Goal: Use online tool/utility: Use online tool/utility

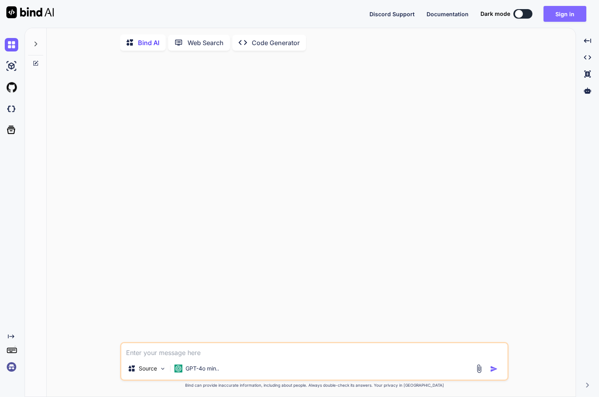
click at [560, 6] on button "Sign in" at bounding box center [564, 14] width 43 height 16
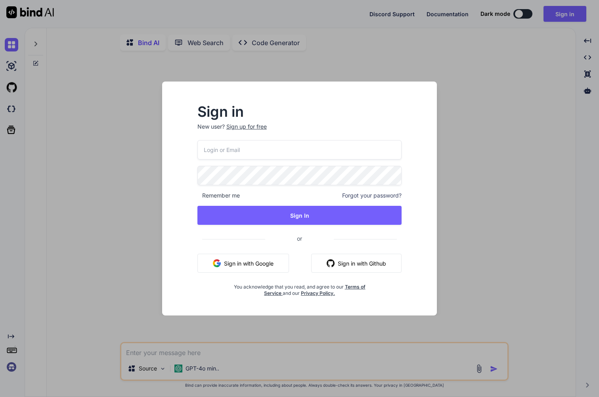
click at [253, 261] on button "Sign in with Google" at bounding box center [243, 263] width 92 height 19
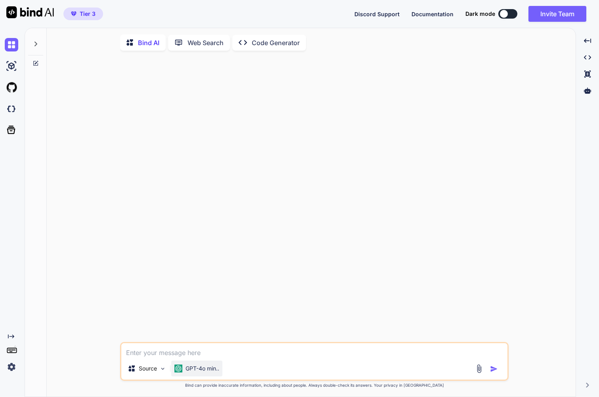
click at [201, 370] on p "GPT-4o min.." at bounding box center [202, 369] width 34 height 8
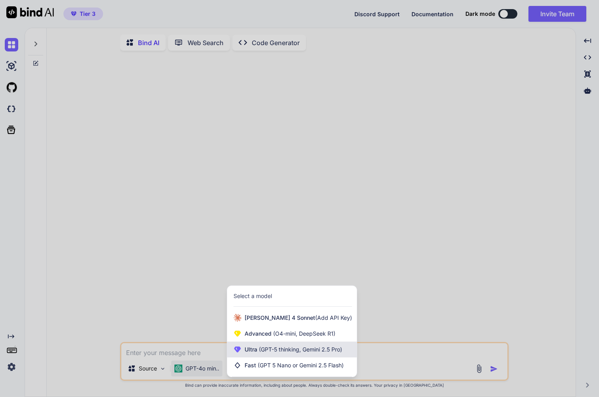
click at [246, 352] on span "Ultra (GPT-5 thinking, Gemini 2.5 Pro)" at bounding box center [292, 350] width 97 height 8
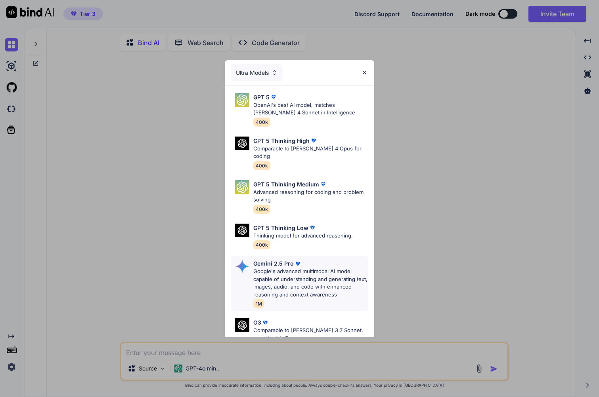
click at [311, 268] on p "Google's advanced multimodal AI model capable of understanding and generating t…" at bounding box center [310, 283] width 115 height 31
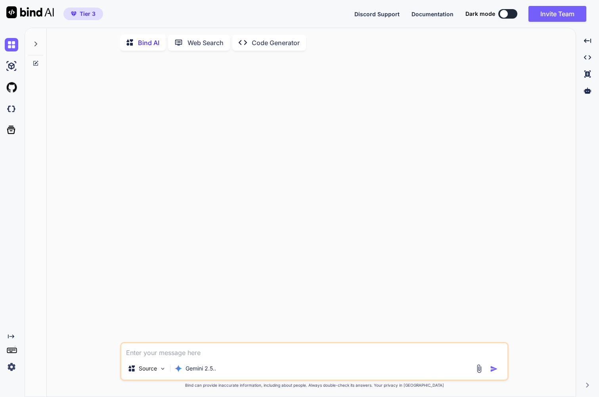
click at [198, 45] on p "Web Search" at bounding box center [205, 43] width 36 height 10
click at [258, 43] on p "Code Generator" at bounding box center [276, 42] width 48 height 10
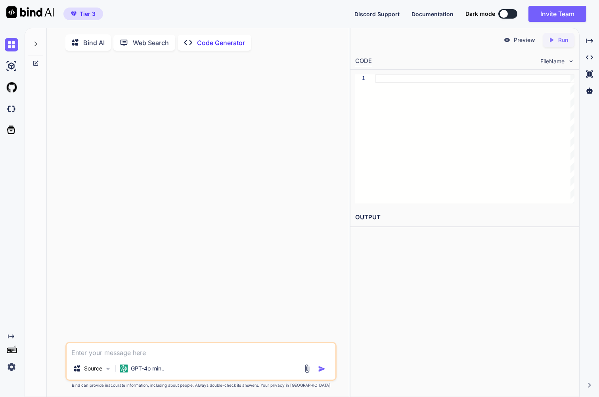
click at [507, 13] on button at bounding box center [507, 14] width 19 height 10
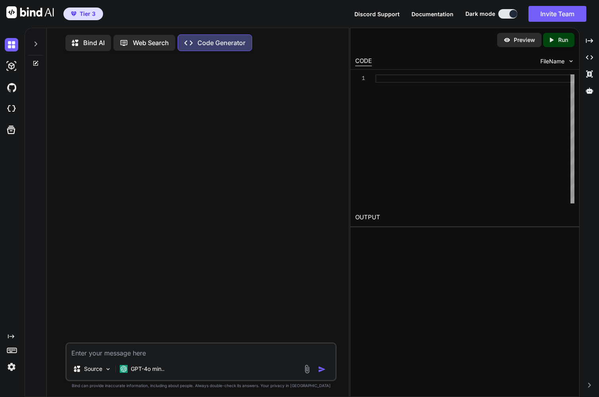
click at [507, 14] on button at bounding box center [507, 14] width 19 height 10
type textarea "x"
